Goal: Communication & Community: Connect with others

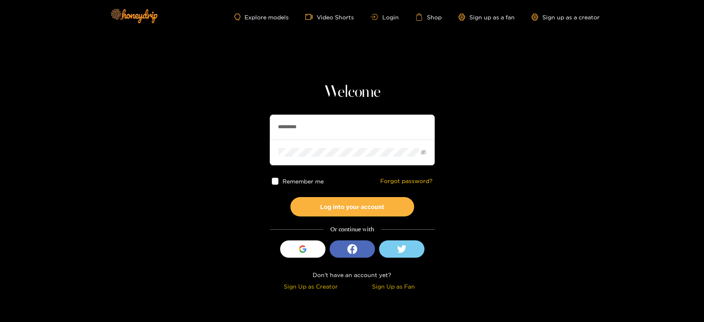
drag, startPoint x: 318, startPoint y: 124, endPoint x: 267, endPoint y: 134, distance: 51.8
click at [267, 134] on section "Welcome ********* Remember me Forgot password? Log into your account Or continu…" at bounding box center [352, 146] width 704 height 293
paste input "text"
type input "******"
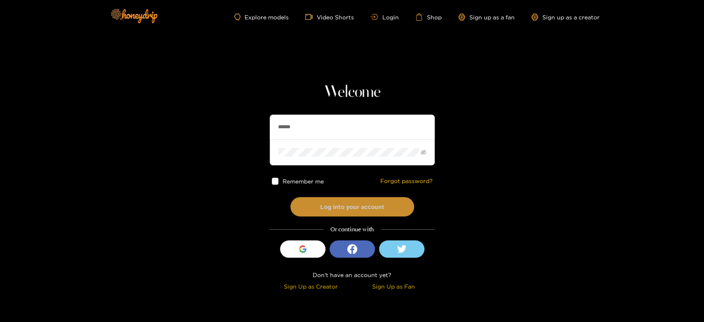
click at [314, 205] on button "Log into your account" at bounding box center [352, 206] width 124 height 19
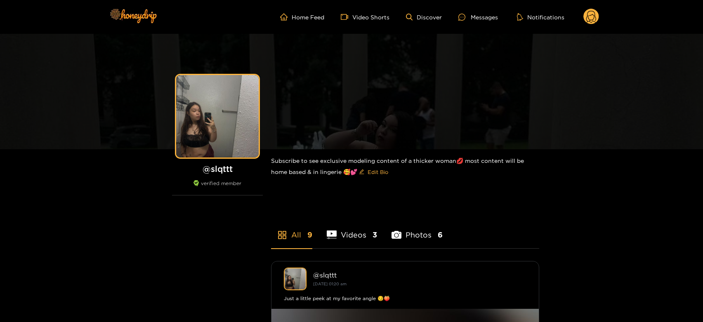
click at [477, 10] on ul "Home Feed Video Shorts Discover Messages Notifications" at bounding box center [439, 17] width 319 height 16
click at [475, 12] on div "Messages" at bounding box center [478, 16] width 40 height 9
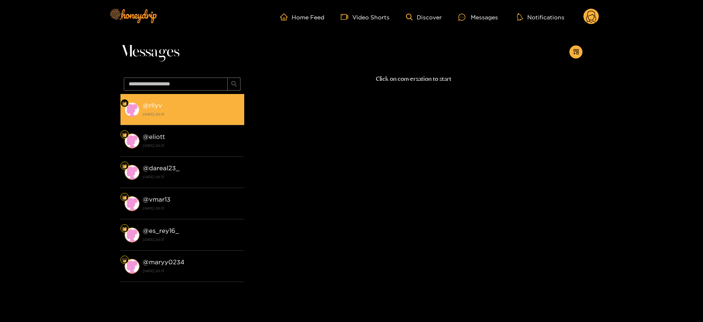
click at [204, 113] on strong "[DATE] 20:31" at bounding box center [191, 114] width 97 height 7
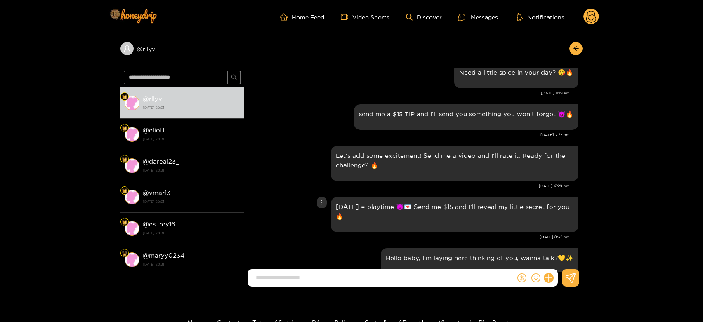
scroll to position [1151, 0]
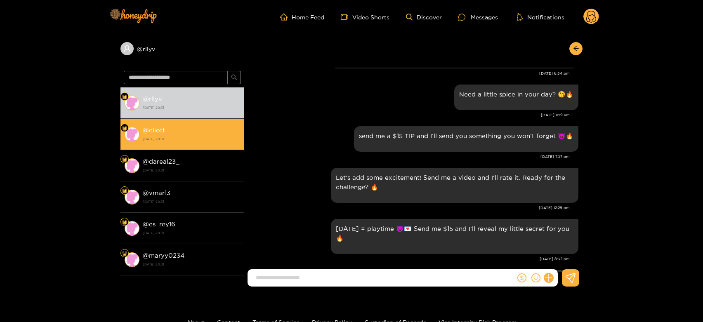
click at [193, 134] on div "@ eliott [DATE] 20:31" at bounding box center [191, 134] width 97 height 19
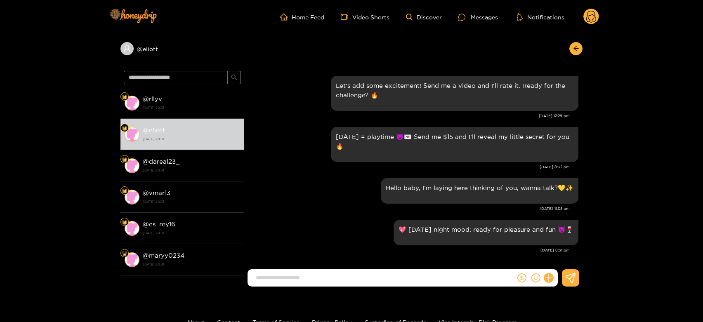
scroll to position [1106, 0]
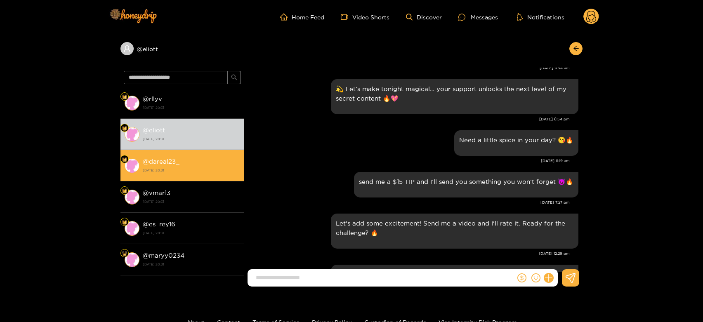
click at [208, 172] on strong "[DATE] 20:31" at bounding box center [191, 170] width 97 height 7
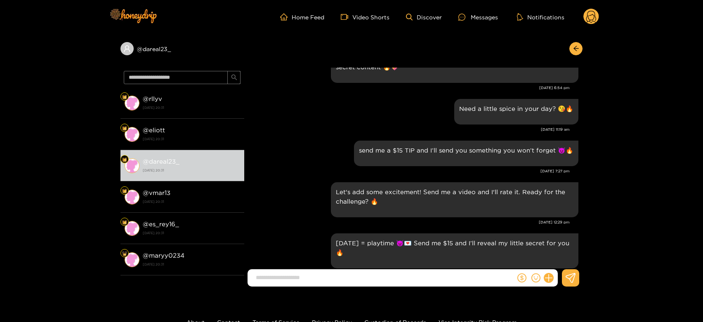
scroll to position [1014, 0]
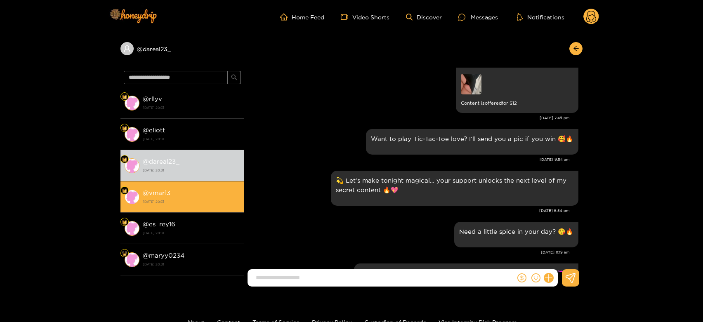
click at [211, 209] on li "@ vmar13 [DATE] 20:31" at bounding box center [182, 196] width 124 height 31
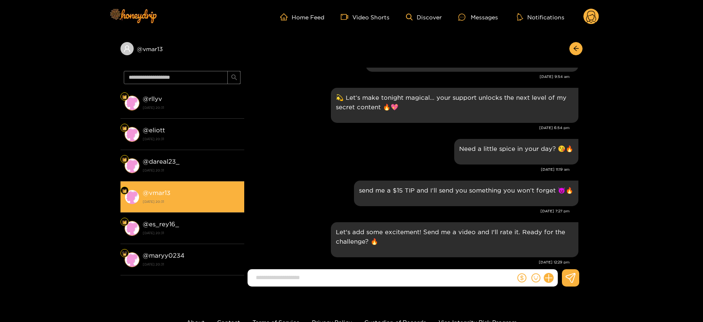
click at [208, 211] on li "@ vmar13 [DATE] 20:31" at bounding box center [182, 196] width 124 height 31
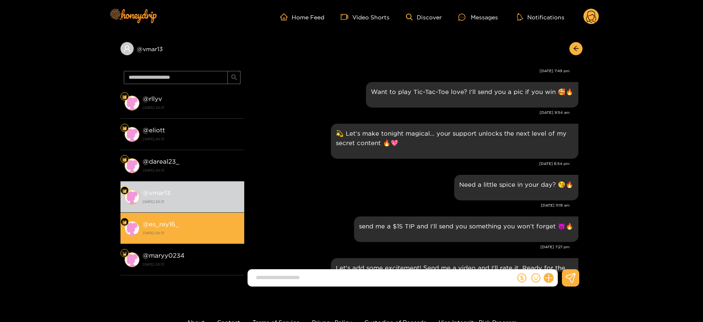
scroll to position [1133, 0]
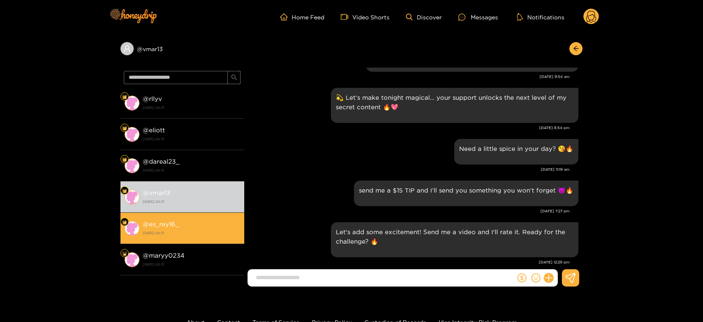
click at [227, 217] on li "@ es_rey16_ [DATE] 20:31" at bounding box center [182, 228] width 124 height 31
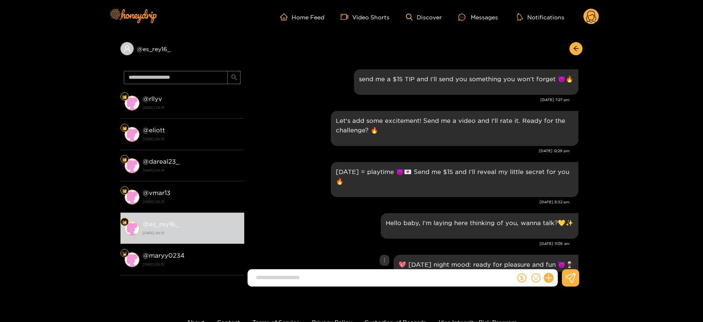
scroll to position [1076, 0]
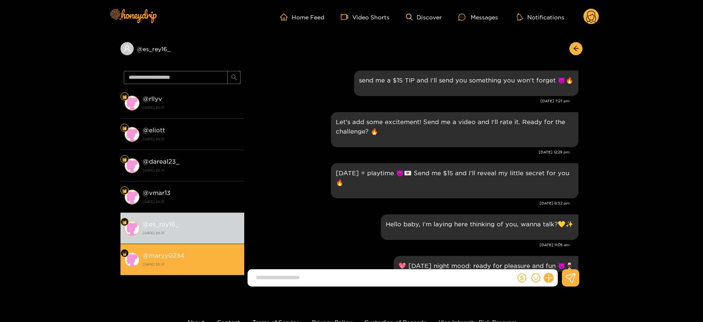
click at [184, 247] on li "@ maryy0234 [DATE] 20:31" at bounding box center [182, 259] width 124 height 31
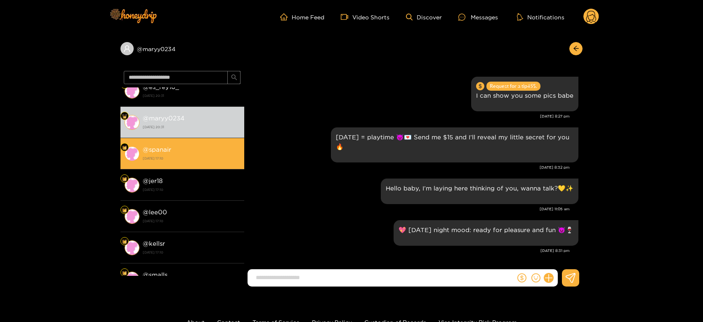
click at [198, 155] on strong "[DATE] 17:10" at bounding box center [191, 158] width 97 height 7
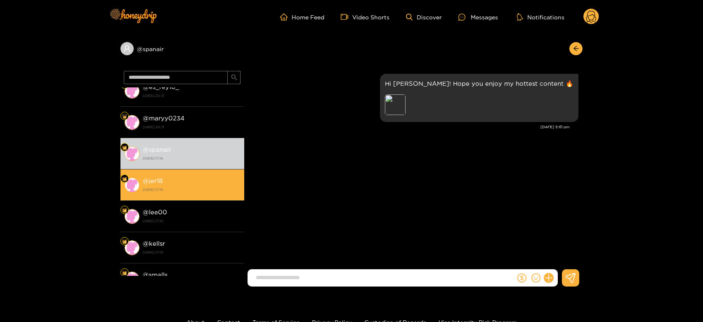
click at [158, 183] on strong "@ jer18" at bounding box center [153, 180] width 20 height 7
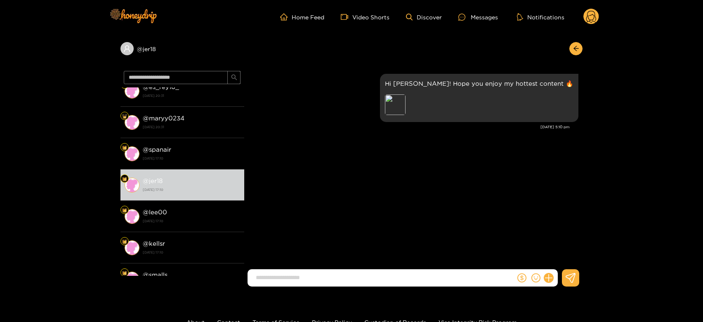
click at [592, 19] on circle at bounding box center [591, 17] width 16 height 16
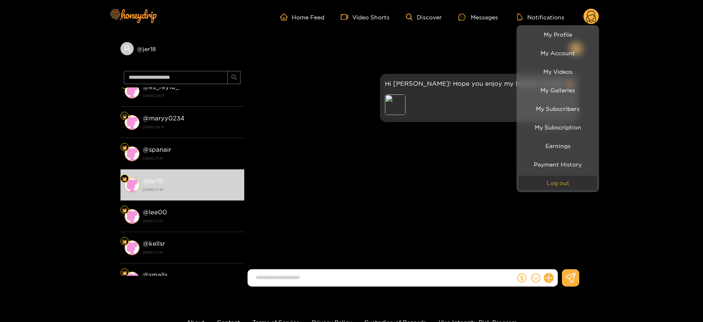
click at [544, 187] on button "Log out" at bounding box center [557, 183] width 78 height 14
